Goal: Entertainment & Leisure: Consume media (video, audio)

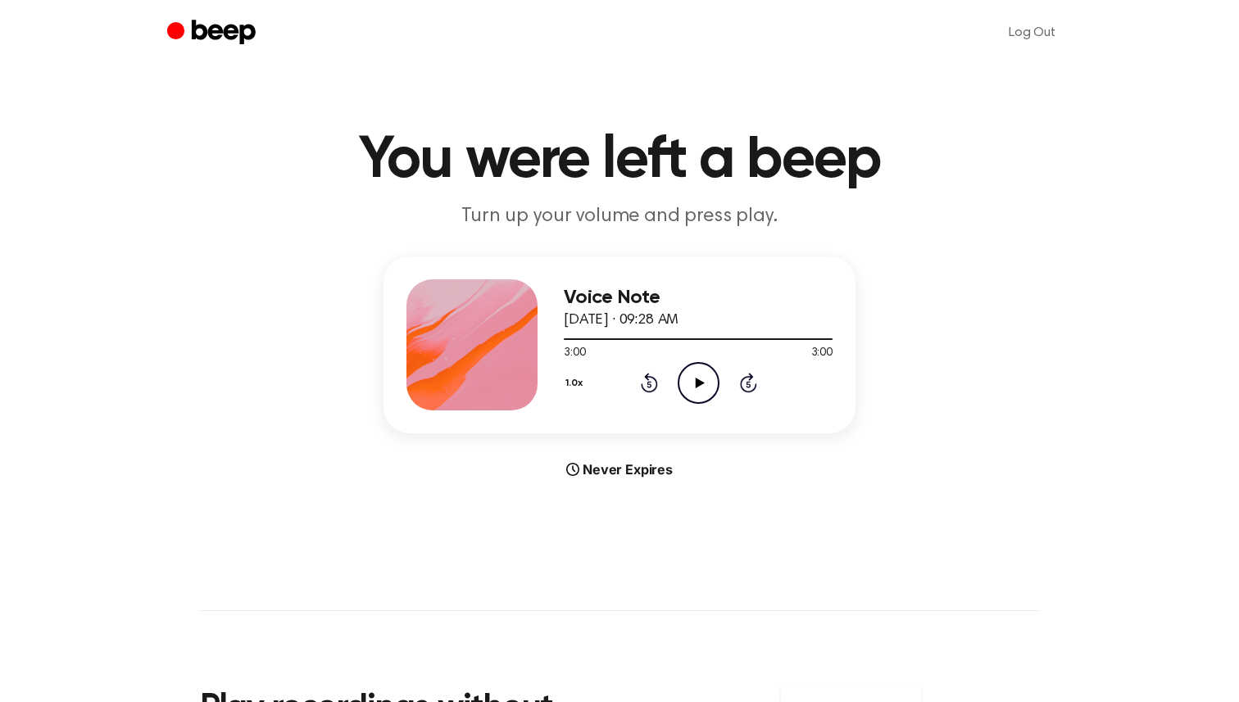
click at [691, 393] on icon "Play Audio" at bounding box center [699, 383] width 42 height 42
click at [699, 377] on icon "Play Audio" at bounding box center [699, 383] width 42 height 42
click at [697, 375] on icon "Pause Audio" at bounding box center [699, 383] width 42 height 42
click at [692, 391] on icon "Play Audio" at bounding box center [699, 383] width 42 height 42
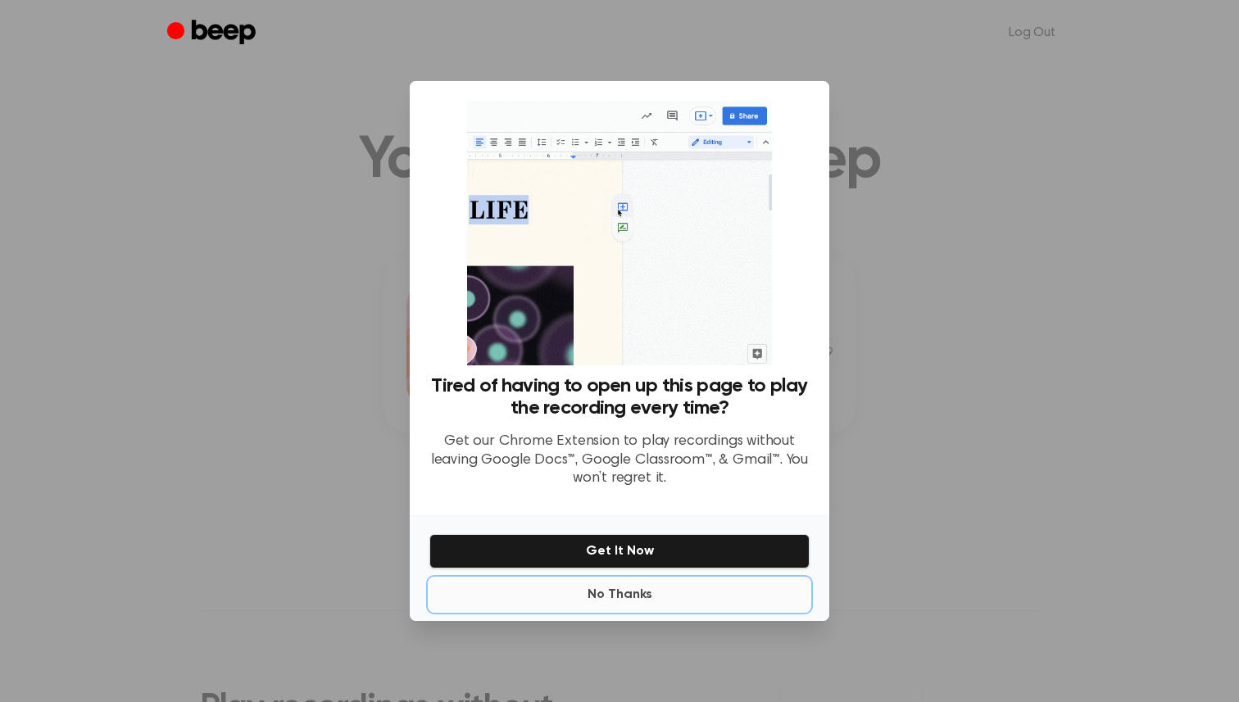
click at [611, 597] on button "No Thanks" at bounding box center [619, 595] width 380 height 33
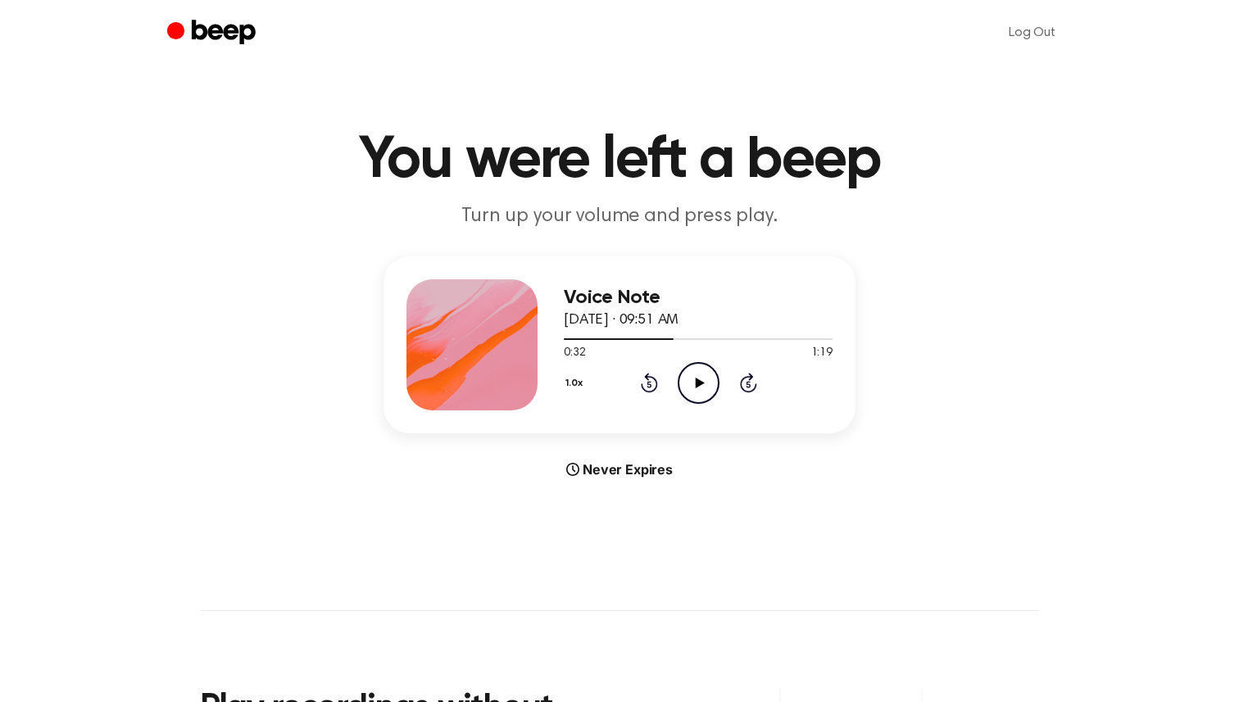
click at [689, 388] on icon "Play Audio" at bounding box center [699, 383] width 42 height 42
click at [707, 385] on icon "Play Audio" at bounding box center [699, 383] width 42 height 42
click at [685, 383] on icon "Pause Audio" at bounding box center [699, 383] width 42 height 42
click at [693, 365] on icon "Play Audio" at bounding box center [699, 383] width 42 height 42
click at [681, 373] on icon "Pause Audio" at bounding box center [699, 383] width 42 height 42
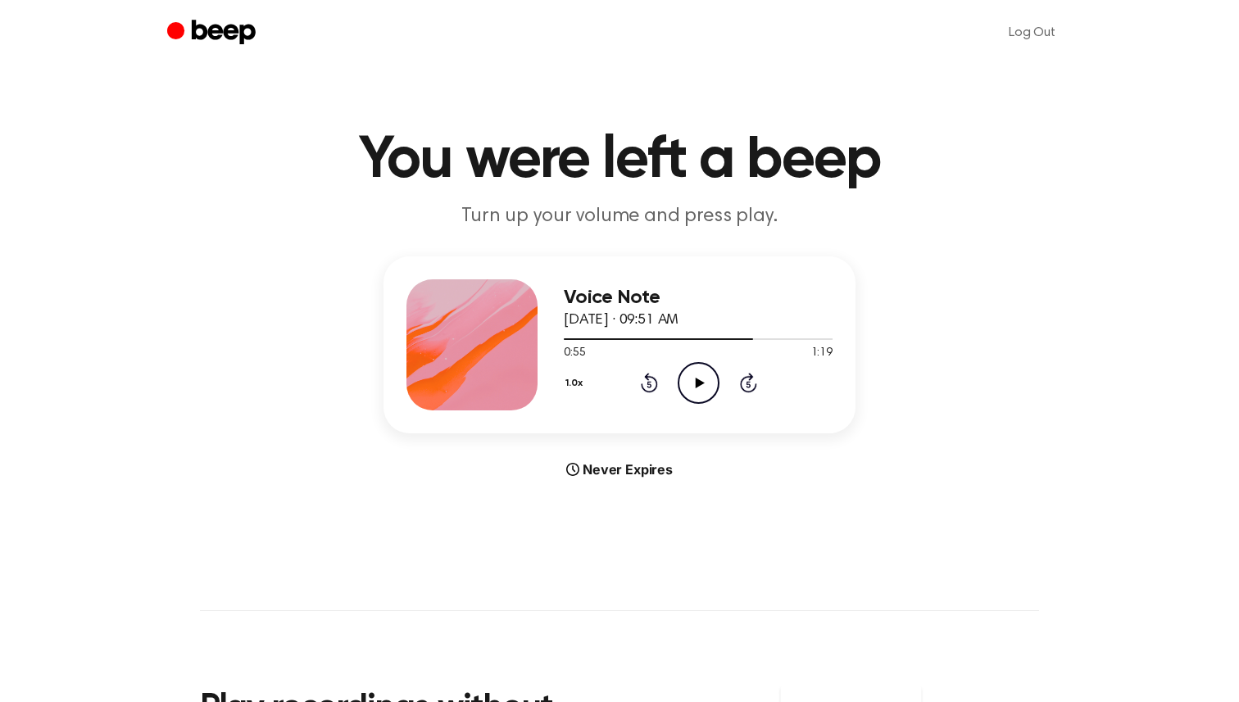
click at [709, 370] on icon "Play Audio" at bounding box center [699, 383] width 42 height 42
click at [704, 392] on icon "Pause Audio" at bounding box center [699, 383] width 42 height 42
click at [694, 393] on icon "Play Audio" at bounding box center [699, 383] width 42 height 42
